Goal: Information Seeking & Learning: Learn about a topic

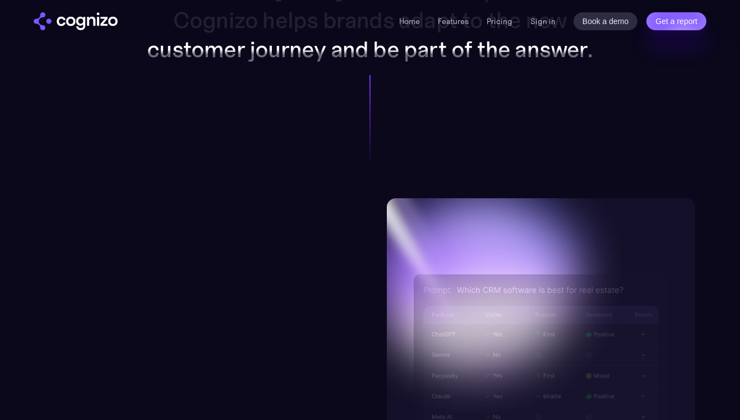
scroll to position [1059, 0]
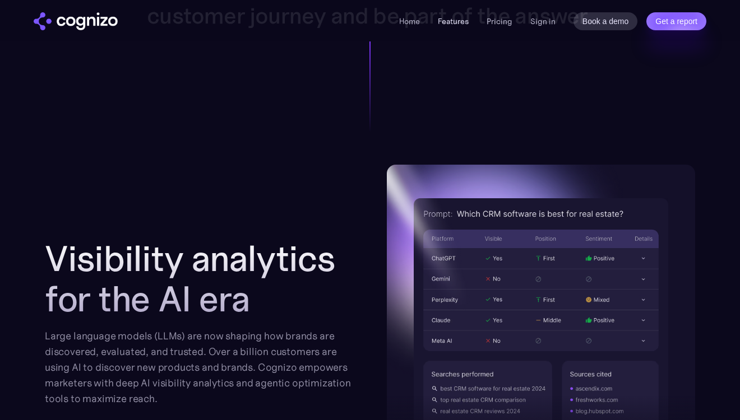
click at [445, 25] on link "Features" at bounding box center [453, 21] width 31 height 10
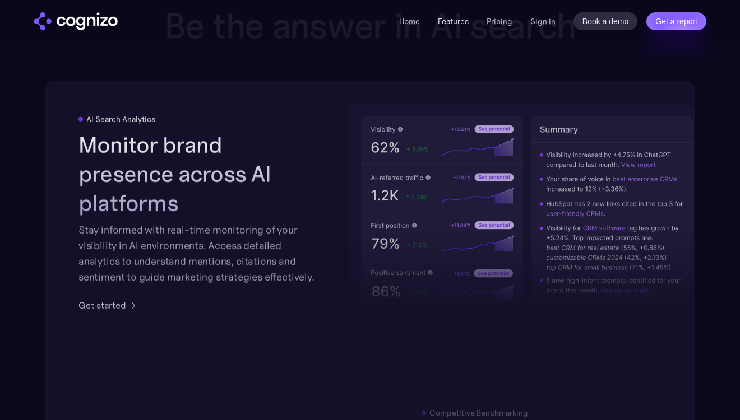
scroll to position [1747, 0]
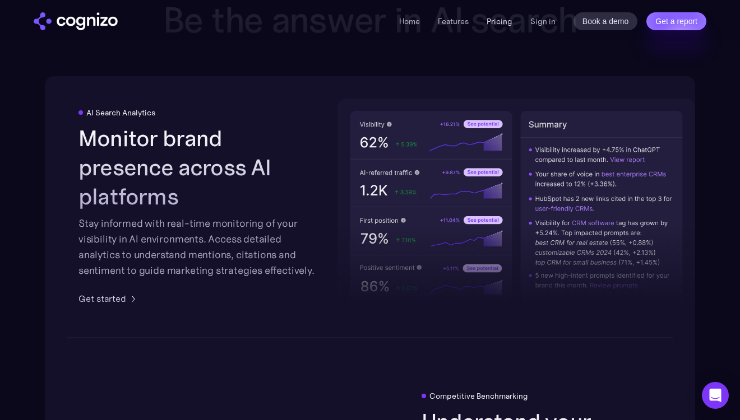
click at [496, 25] on link "Pricing" at bounding box center [500, 21] width 26 height 10
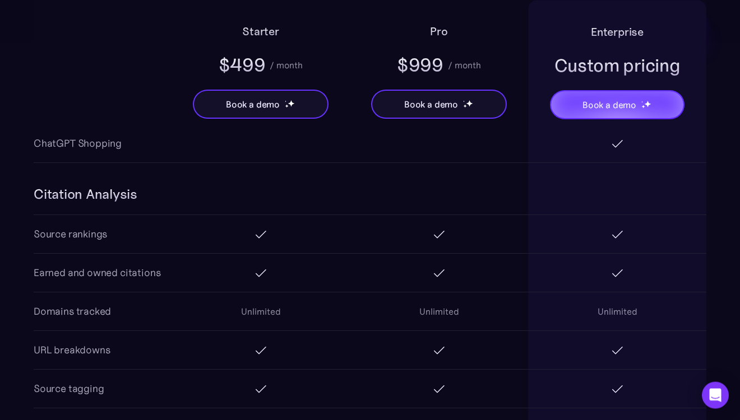
scroll to position [1271, 0]
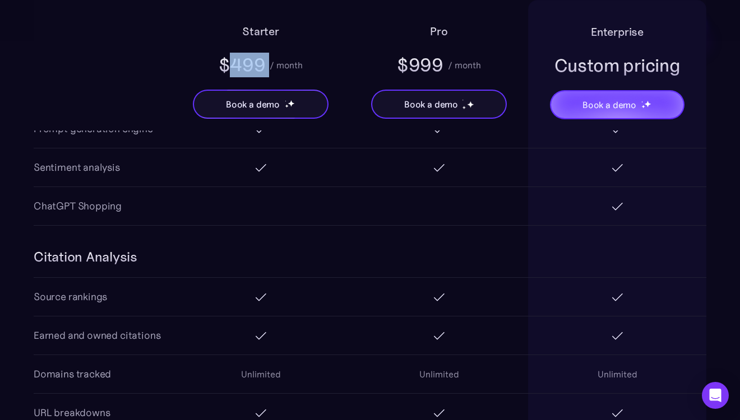
drag, startPoint x: 232, startPoint y: 64, endPoint x: 271, endPoint y: 66, distance: 39.3
click at [271, 66] on div "$499 / month" at bounding box center [261, 65] width 85 height 25
click at [418, 67] on div "$999" at bounding box center [420, 65] width 47 height 25
drag, startPoint x: 411, startPoint y: 63, endPoint x: 433, endPoint y: 69, distance: 23.3
click at [433, 69] on div "$999" at bounding box center [420, 65] width 47 height 25
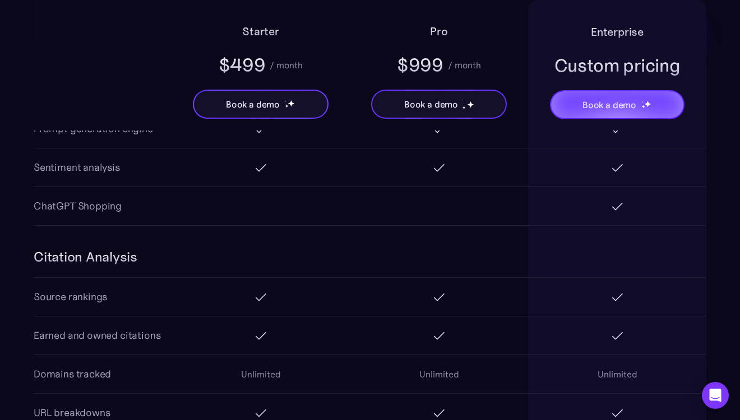
click at [410, 217] on div at bounding box center [439, 206] width 178 height 22
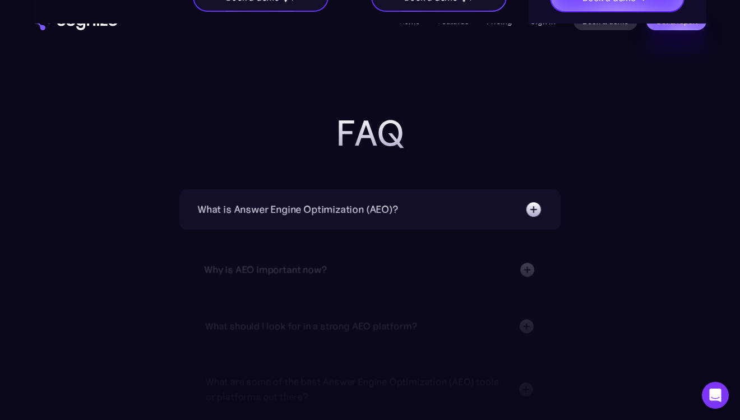
scroll to position [2472, 0]
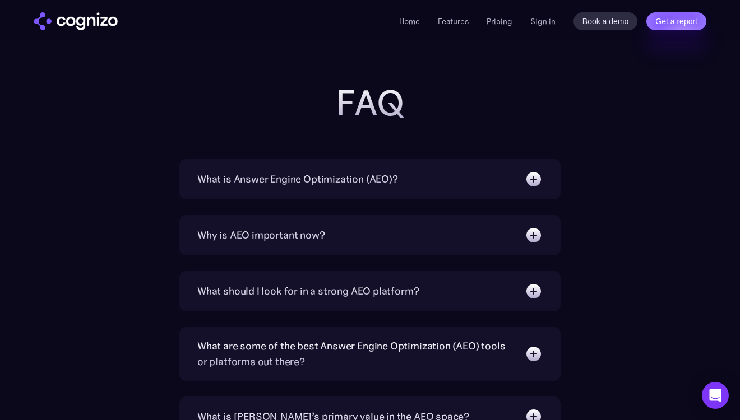
click at [420, 193] on div "What is Answer Engine Optimization (AEO)? AEO is a digital marketing strategy f…" at bounding box center [369, 179] width 381 height 40
click at [531, 179] on img at bounding box center [534, 179] width 18 height 18
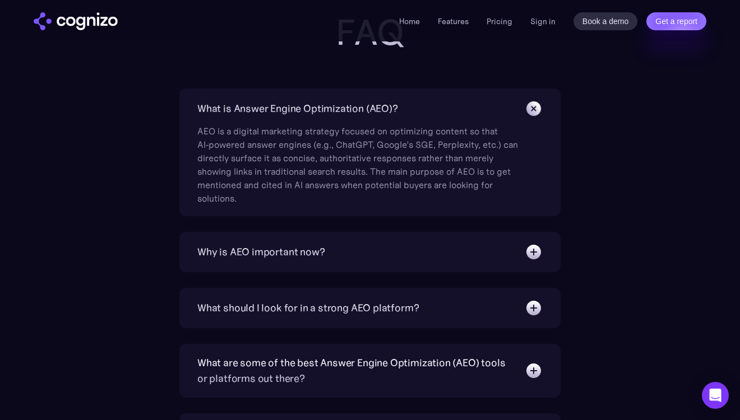
click at [536, 107] on img at bounding box center [533, 108] width 25 height 25
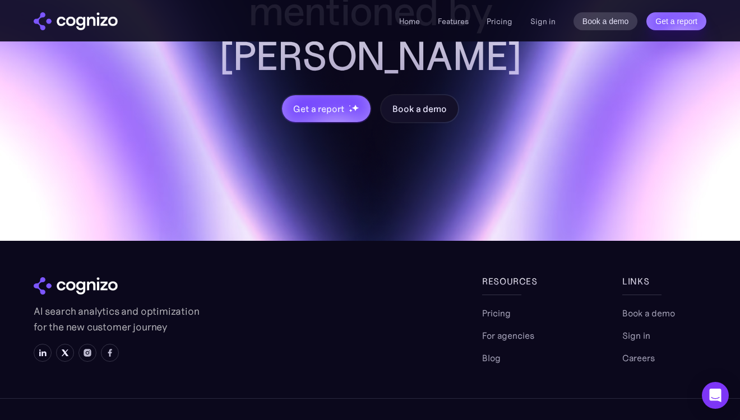
scroll to position [3460, 0]
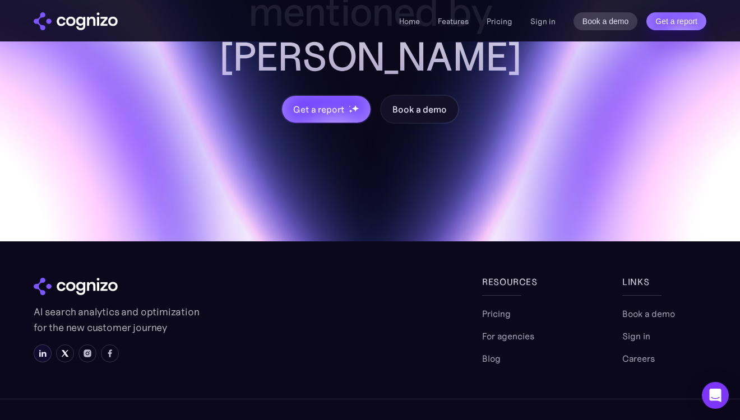
click at [44, 349] on img at bounding box center [42, 353] width 9 height 9
